Goal: Find specific page/section: Find specific page/section

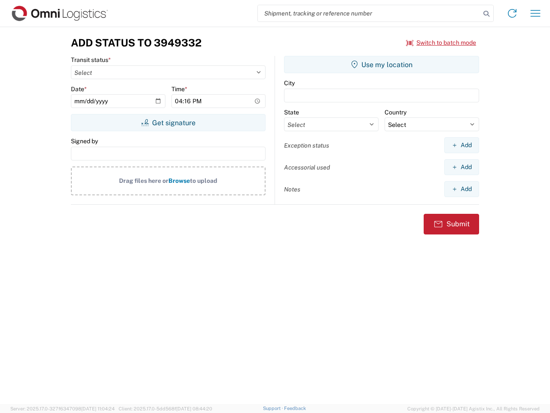
click at [369, 13] on input "search" at bounding box center [369, 13] width 223 height 16
click at [487, 14] on icon at bounding box center [487, 14] width 12 height 12
click at [513, 13] on icon at bounding box center [513, 13] width 14 height 14
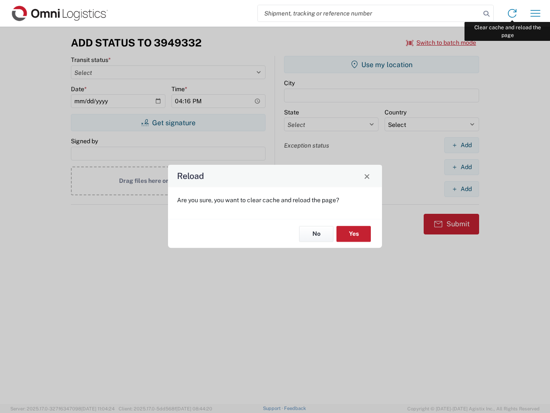
click at [536, 13] on div "Reload Are you sure, you want to clear cache and reload the page? No Yes" at bounding box center [275, 206] width 550 height 413
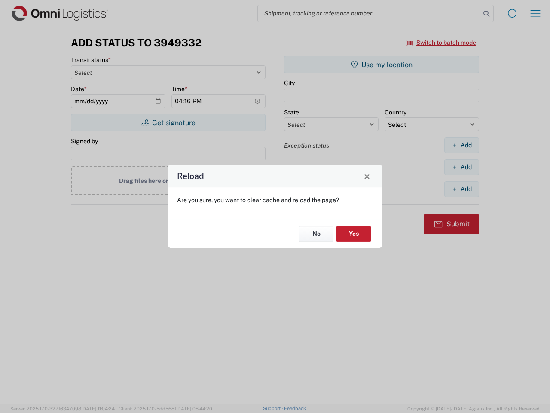
click at [442, 43] on div "Reload Are you sure, you want to clear cache and reload the page? No Yes" at bounding box center [275, 206] width 550 height 413
click at [168, 123] on div "Reload Are you sure, you want to clear cache and reload the page? No Yes" at bounding box center [275, 206] width 550 height 413
click at [382, 65] on div "Reload Are you sure, you want to clear cache and reload the page? No Yes" at bounding box center [275, 206] width 550 height 413
click at [462, 145] on div "Reload Are you sure, you want to clear cache and reload the page? No Yes" at bounding box center [275, 206] width 550 height 413
click at [462, 167] on div "Reload Are you sure, you want to clear cache and reload the page? No Yes" at bounding box center [275, 206] width 550 height 413
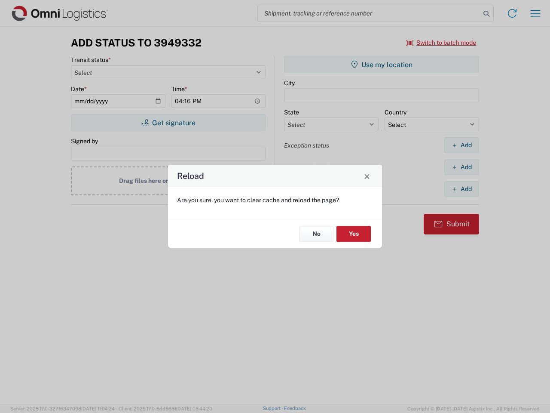
click at [462, 189] on div "Reload Are you sure, you want to clear cache and reload the page? No Yes" at bounding box center [275, 206] width 550 height 413
